Goal: Task Accomplishment & Management: Manage account settings

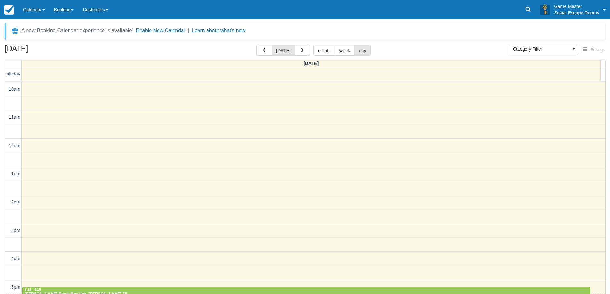
select select
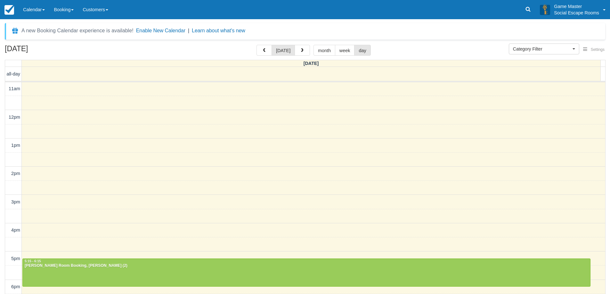
scroll to position [61, 0]
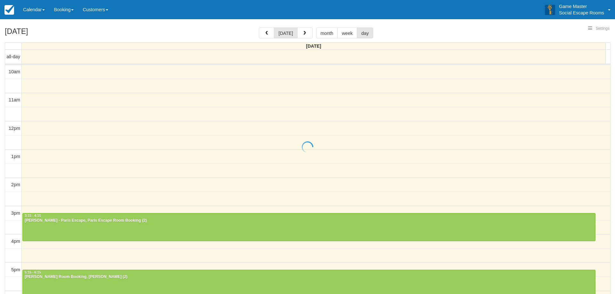
select select
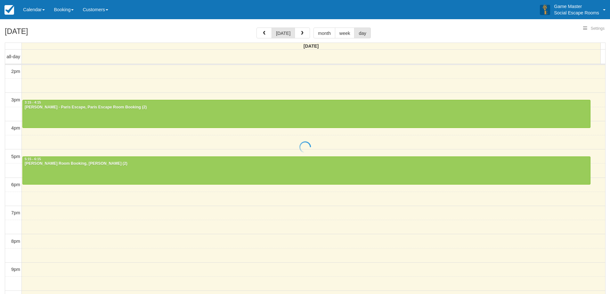
select select
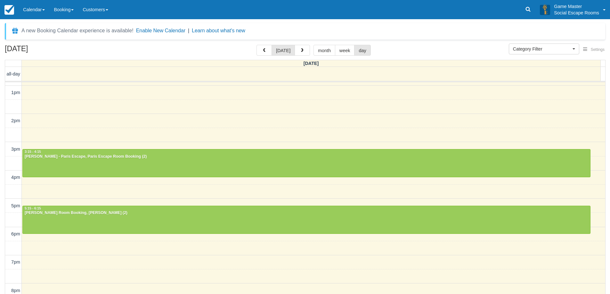
scroll to position [49, 0]
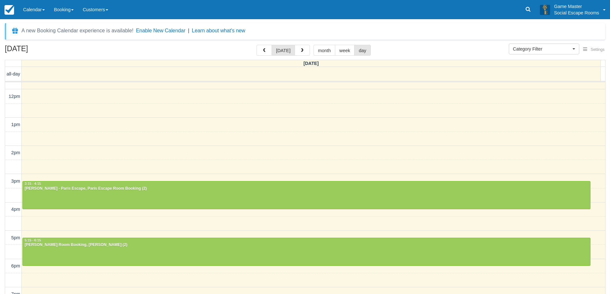
click at [220, 180] on div "10am 11am 12pm 1pm 2pm 3pm 4pm 5pm 6pm 7pm 8pm 9pm 10pm 3:15 - 4:15 Jerry Lam -…" at bounding box center [305, 210] width 600 height 354
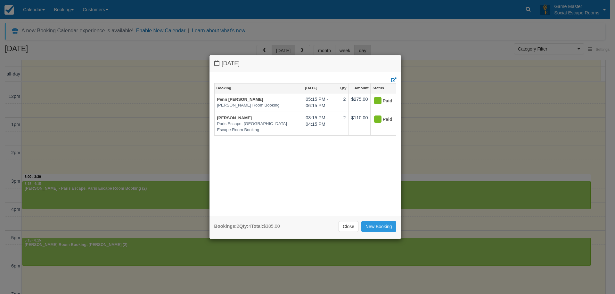
click at [175, 160] on div "Wednesday September 3 2025 Booking Sept 3 Qty Amount Status Penn Burrows Ransom…" at bounding box center [307, 147] width 615 height 294
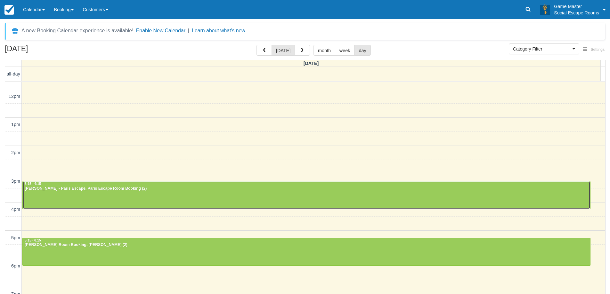
click at [178, 197] on div at bounding box center [307, 196] width 568 height 28
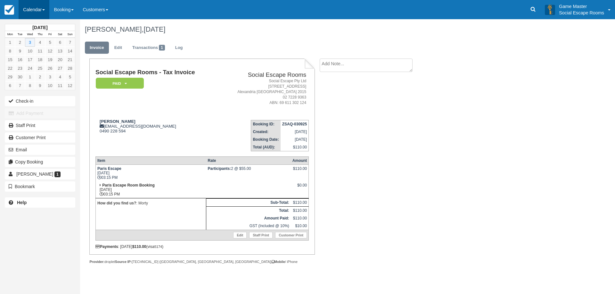
click at [34, 12] on link "Calendar" at bounding box center [34, 9] width 31 height 19
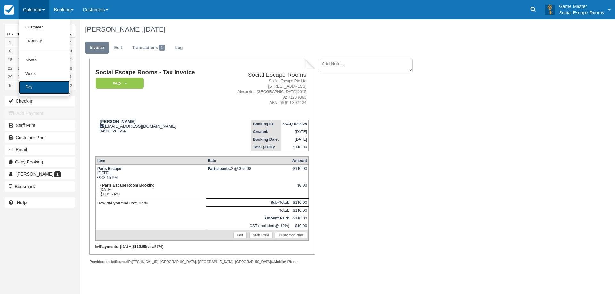
click at [58, 93] on link "Day" at bounding box center [44, 87] width 51 height 13
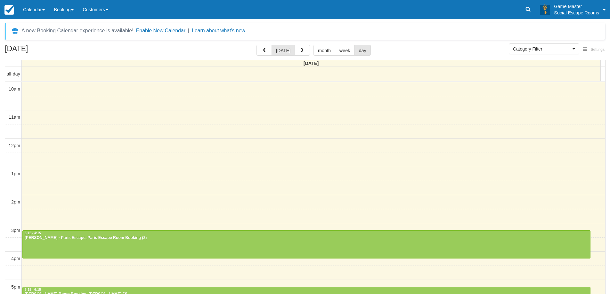
select select
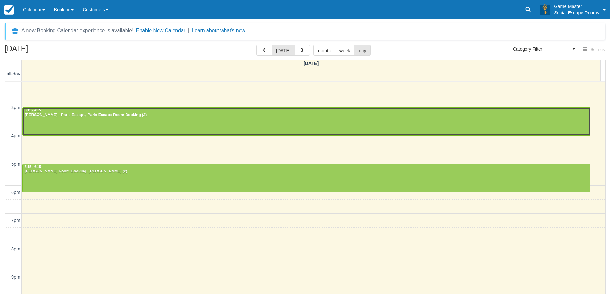
click at [94, 113] on div "Jerry Lam - Paris Escape, Paris Escape Room Booking (2)" at bounding box center [306, 115] width 565 height 5
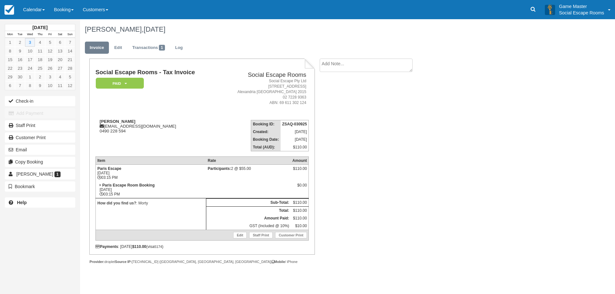
click at [271, 181] on td "Participants: 2 @ $55.00" at bounding box center [248, 173] width 85 height 17
click at [241, 183] on td at bounding box center [248, 190] width 85 height 17
click at [31, 10] on link "Calendar" at bounding box center [34, 9] width 31 height 19
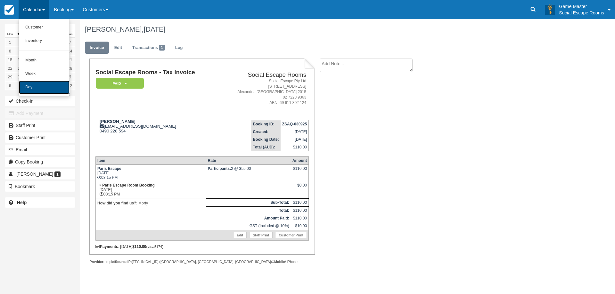
click at [52, 91] on link "Day" at bounding box center [44, 87] width 51 height 13
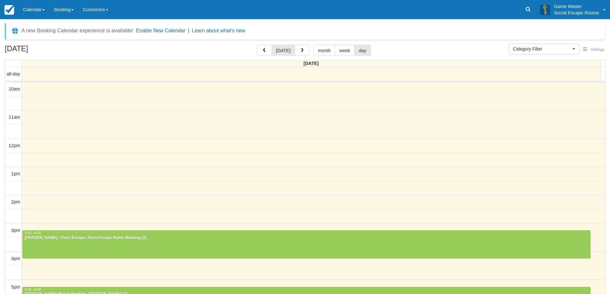
select select
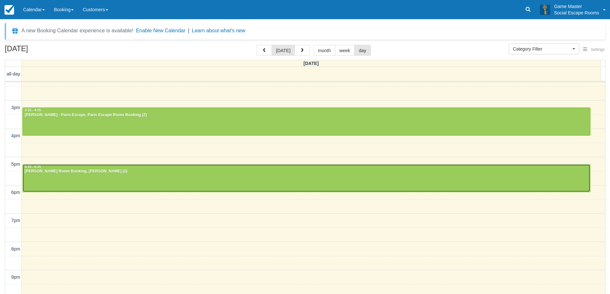
click at [521, 185] on div at bounding box center [307, 179] width 568 height 28
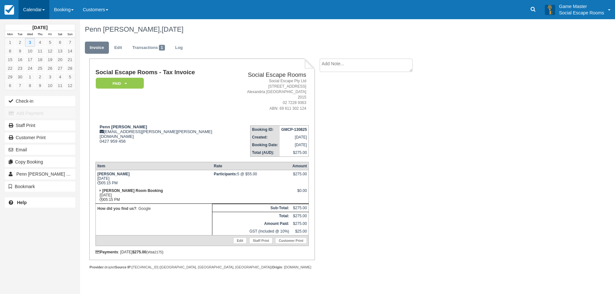
click at [21, 12] on link "Calendar" at bounding box center [34, 9] width 31 height 19
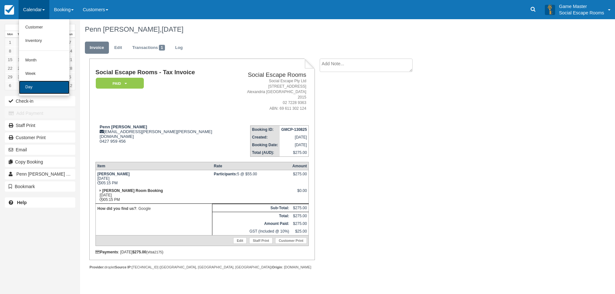
click at [47, 85] on link "Day" at bounding box center [44, 87] width 51 height 13
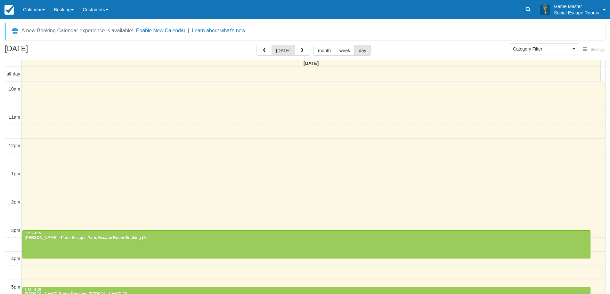
select select
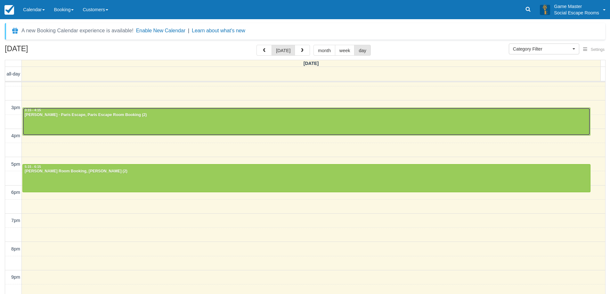
click at [51, 121] on div at bounding box center [307, 122] width 568 height 28
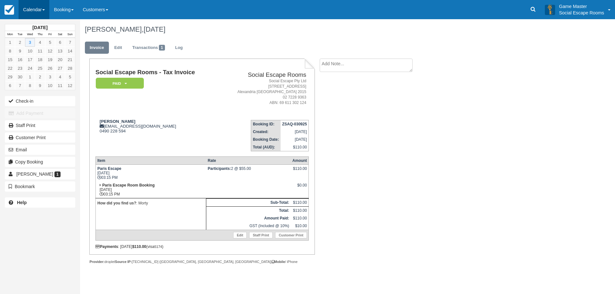
click at [37, 8] on link "Calendar" at bounding box center [34, 9] width 31 height 19
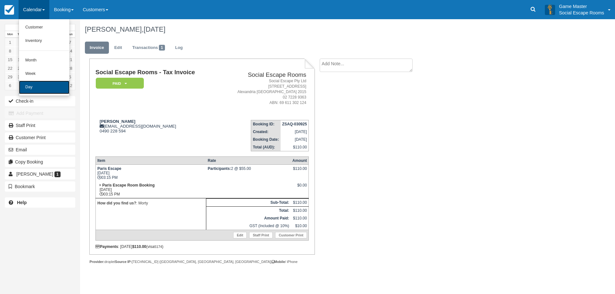
click at [42, 91] on link "Day" at bounding box center [44, 87] width 51 height 13
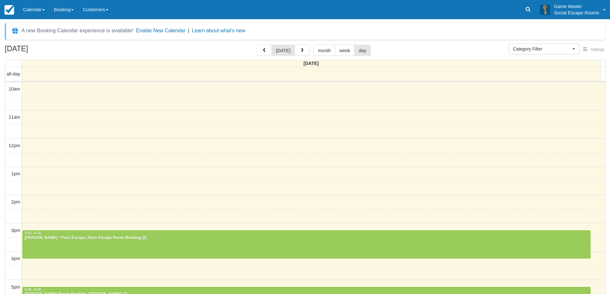
select select
